Goal: Check status: Check status

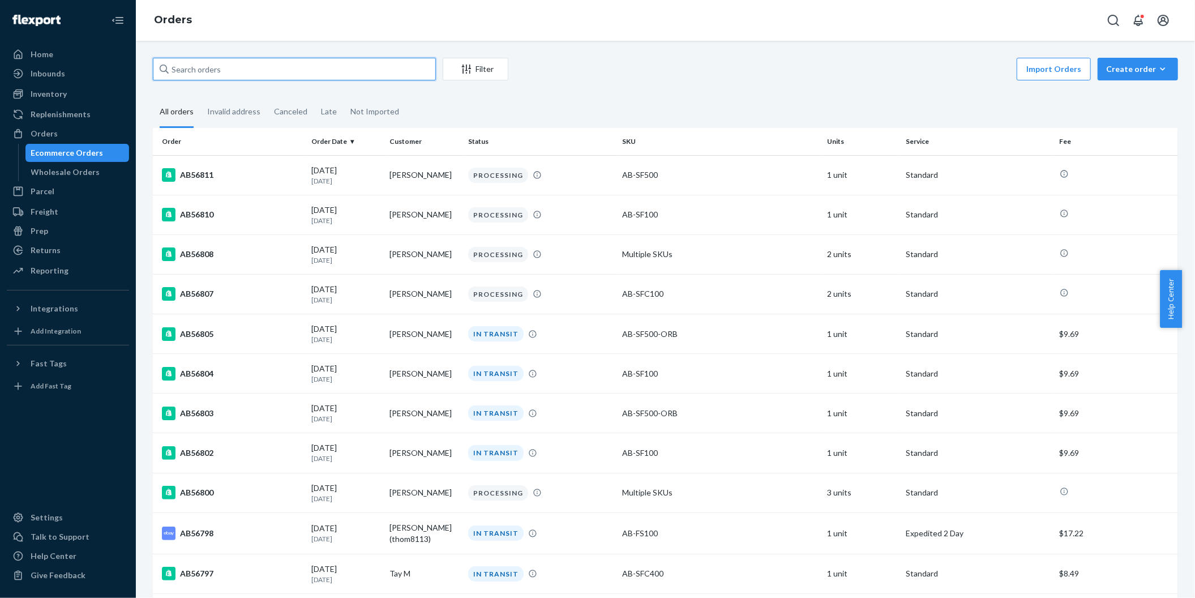
click at [263, 70] on input "text" at bounding box center [294, 69] width 283 height 23
paste input "AB56657"
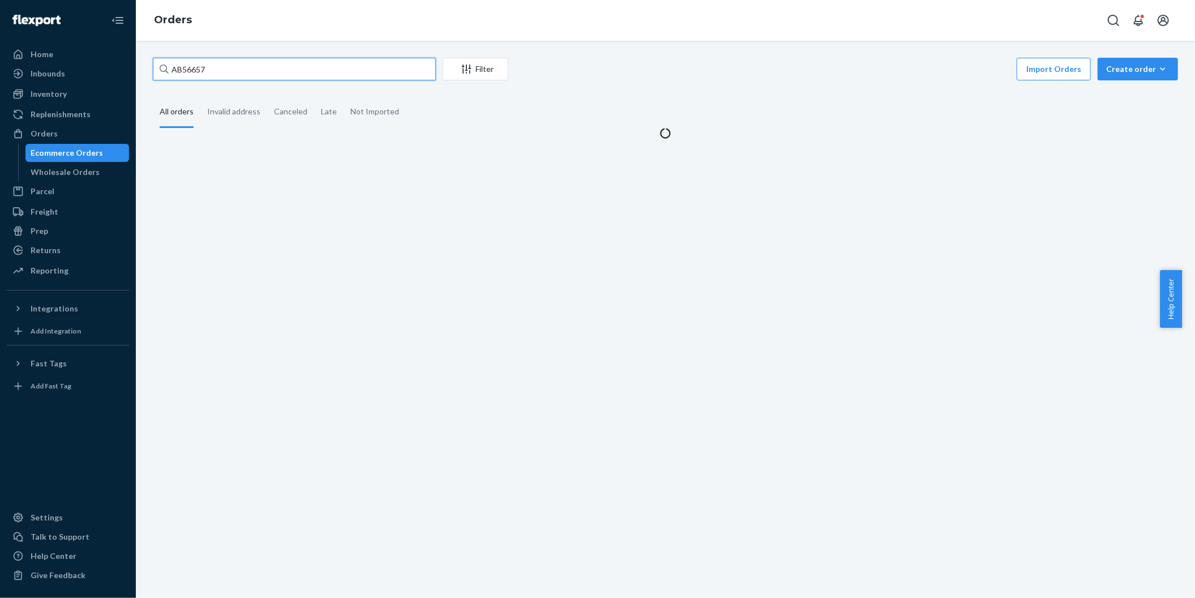
type input "AB56657"
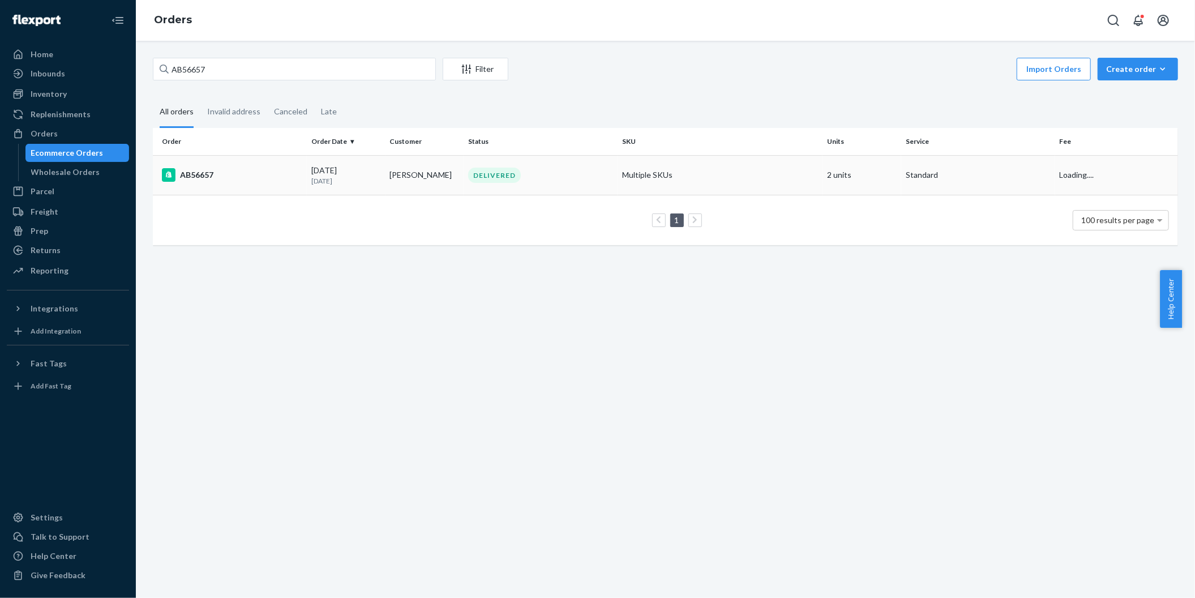
click at [189, 180] on div "AB56657" at bounding box center [232, 175] width 140 height 14
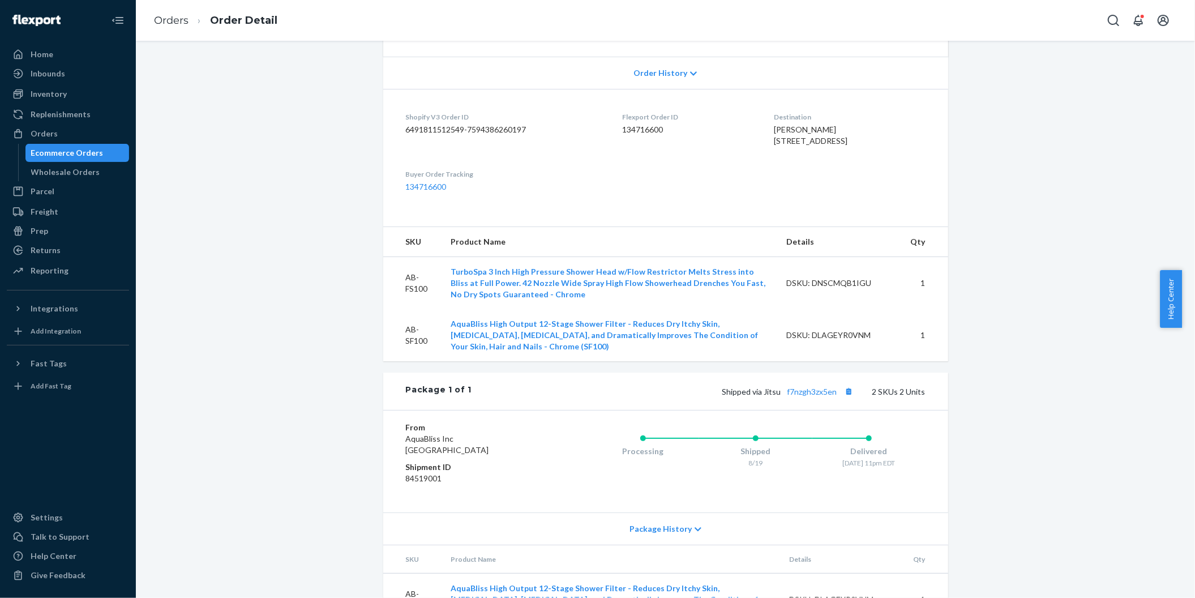
scroll to position [339, 0]
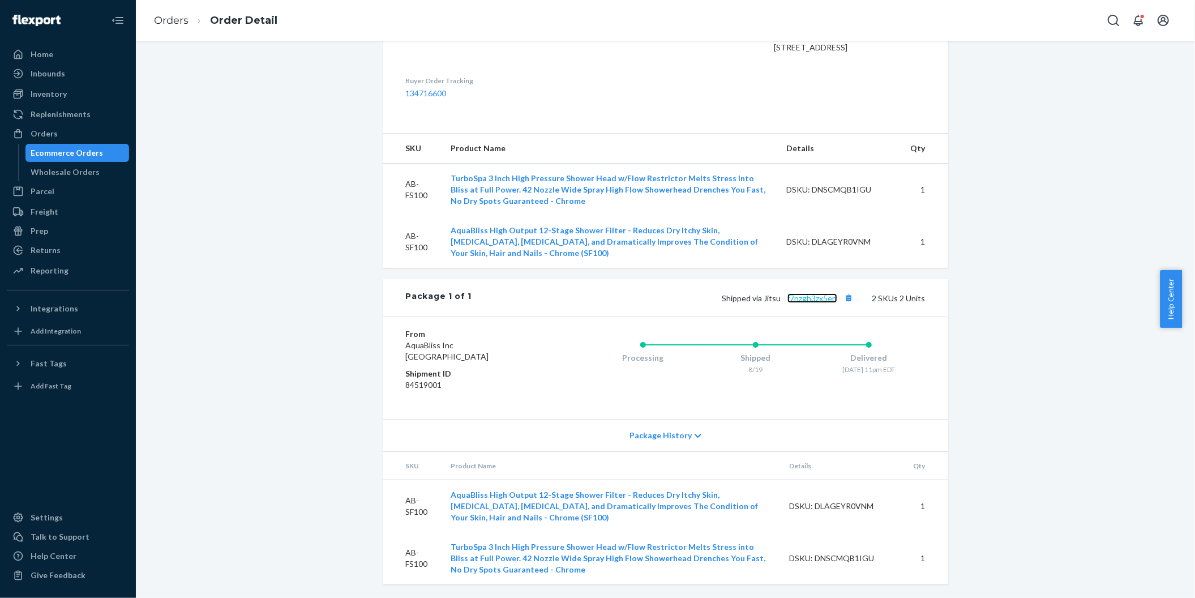
click at [804, 303] on link "f7nzgh3zx5en" at bounding box center [813, 298] width 50 height 10
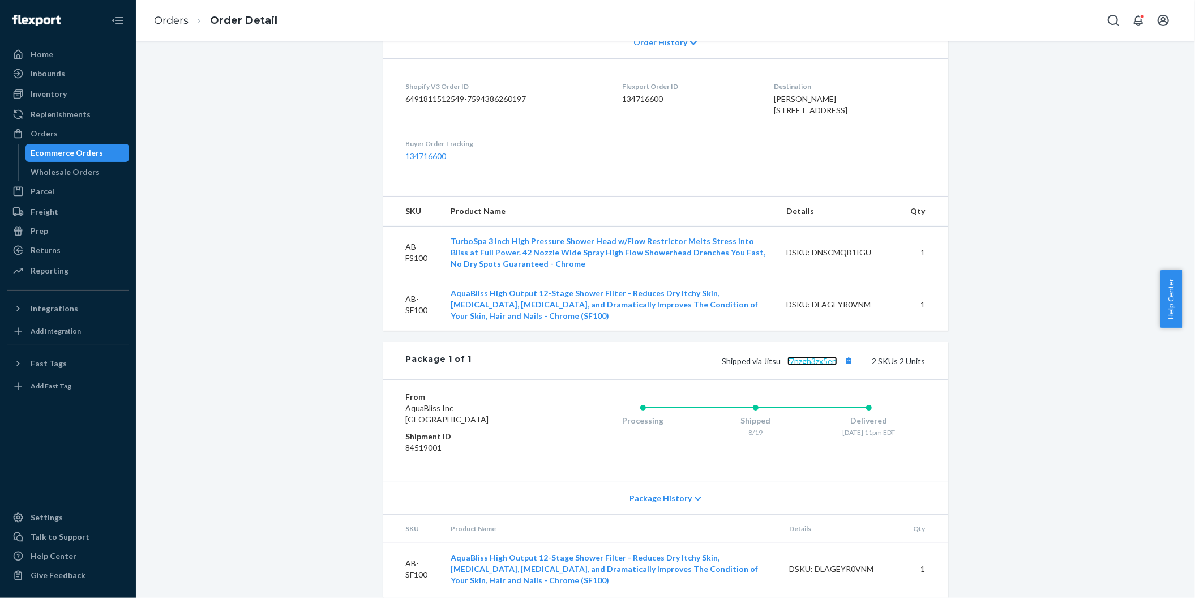
scroll to position [169, 0]
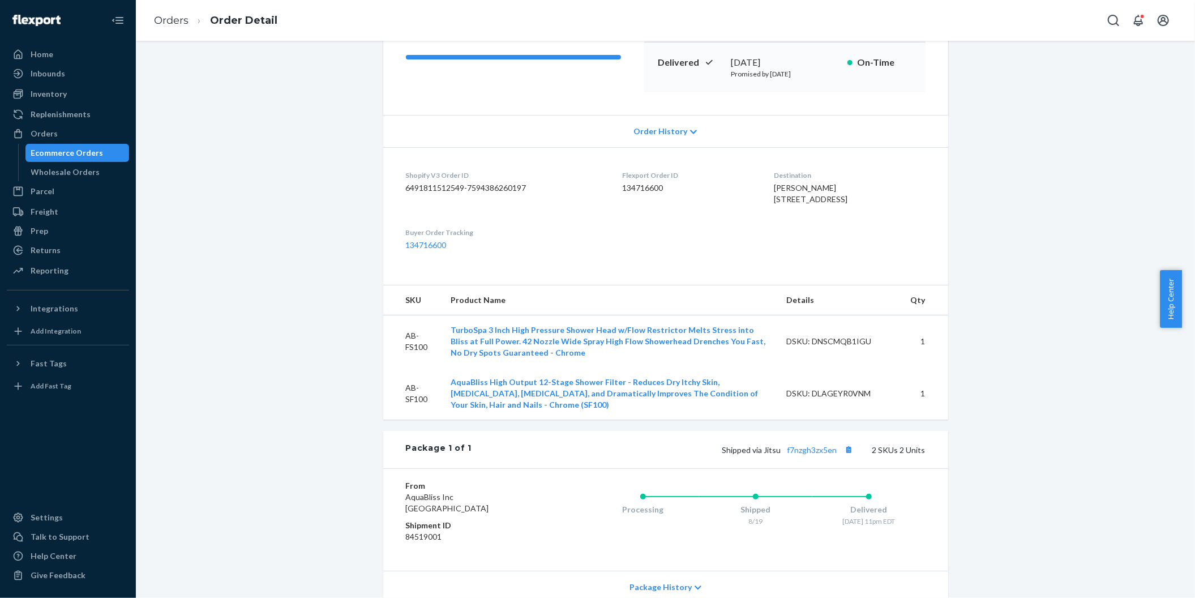
click at [774, 196] on span "[PERSON_NAME] [STREET_ADDRESS]" at bounding box center [811, 193] width 74 height 21
drag, startPoint x: 757, startPoint y: 199, endPoint x: 826, endPoint y: 220, distance: 72.4
click at [826, 204] on span "[PERSON_NAME] [STREET_ADDRESS]" at bounding box center [811, 193] width 74 height 21
copy span "[STREET_ADDRESS]"
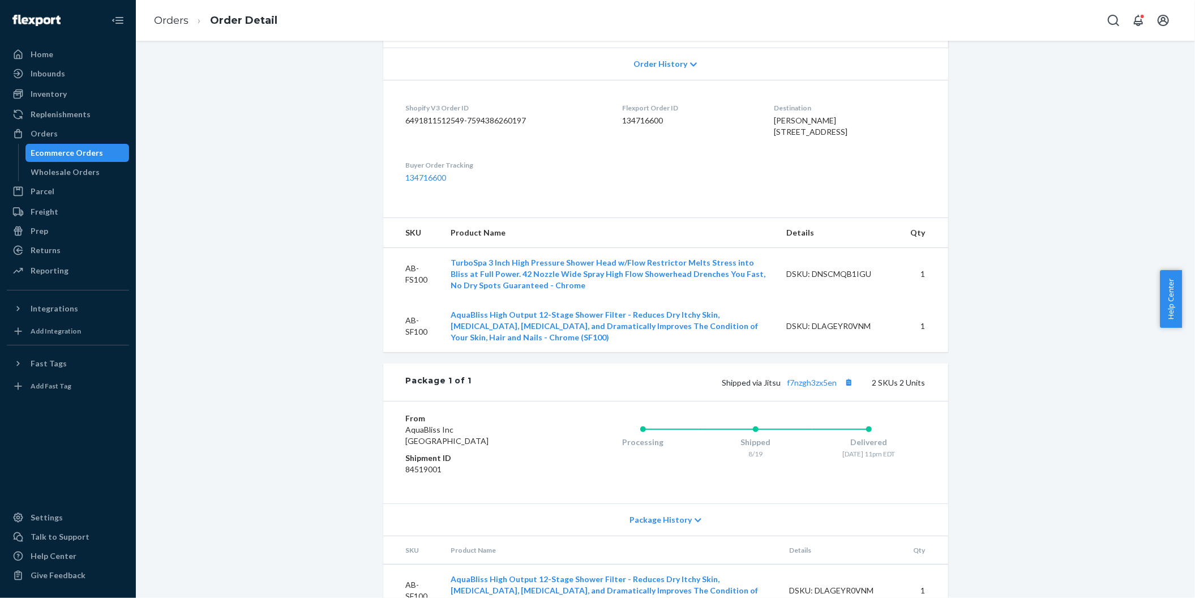
scroll to position [339, 0]
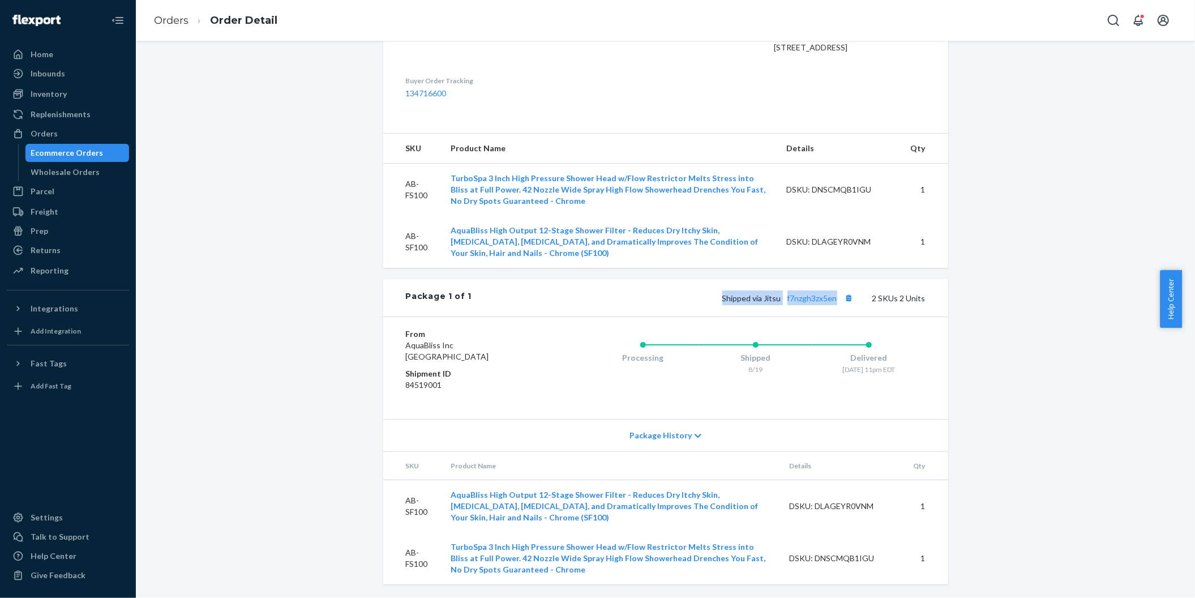
drag, startPoint x: 716, startPoint y: 318, endPoint x: 834, endPoint y: 319, distance: 118.4
click at [835, 305] on div "Shipped via Jitsu f7nzgh3zx5en 2 SKUs 2 Units" at bounding box center [699, 297] width 454 height 15
copy span "Shipped via Jitsu f7nzgh3zx5en"
